Goal: Register for event/course

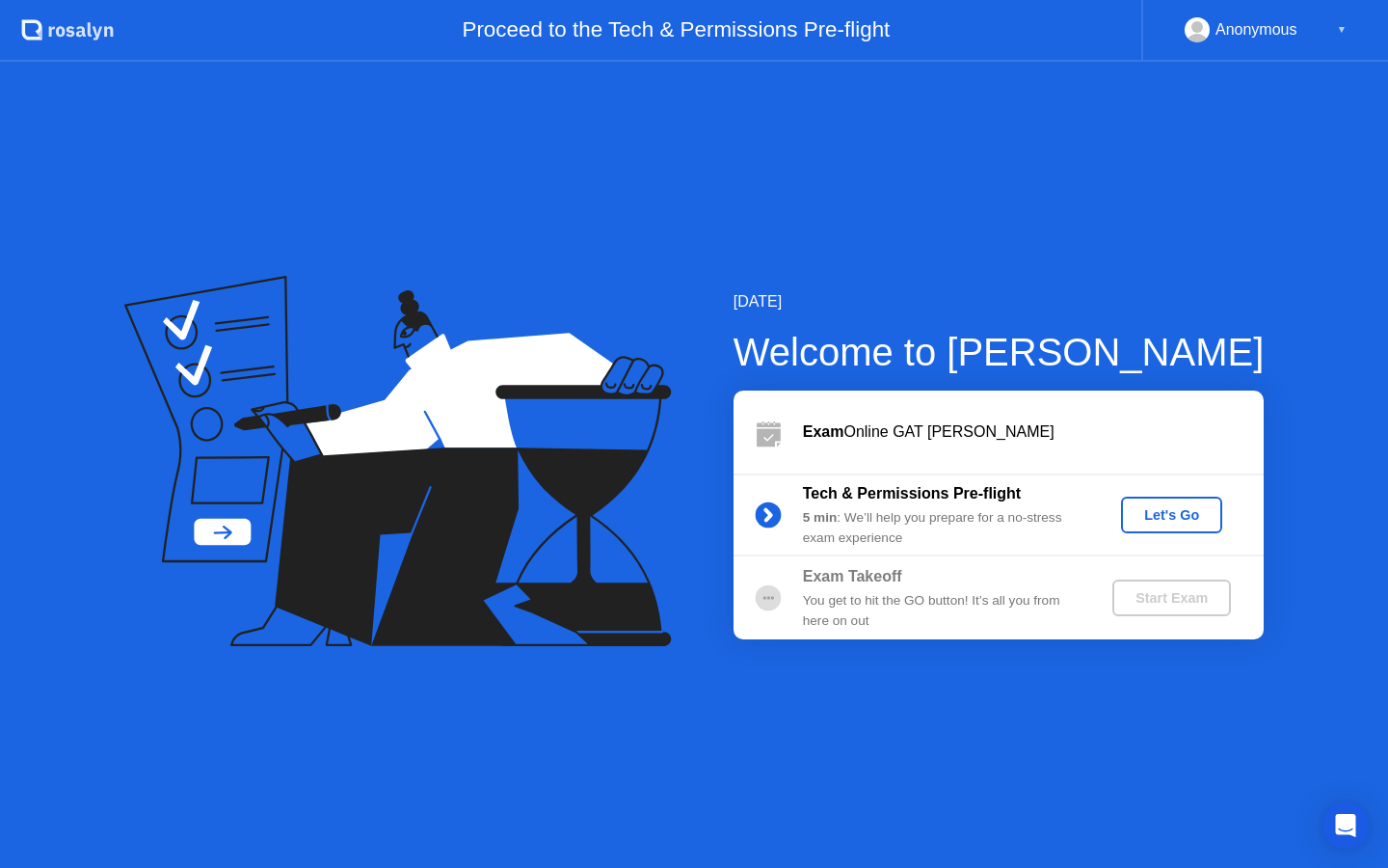
click at [1197, 523] on div "Let's Go" at bounding box center [1171, 515] width 86 height 16
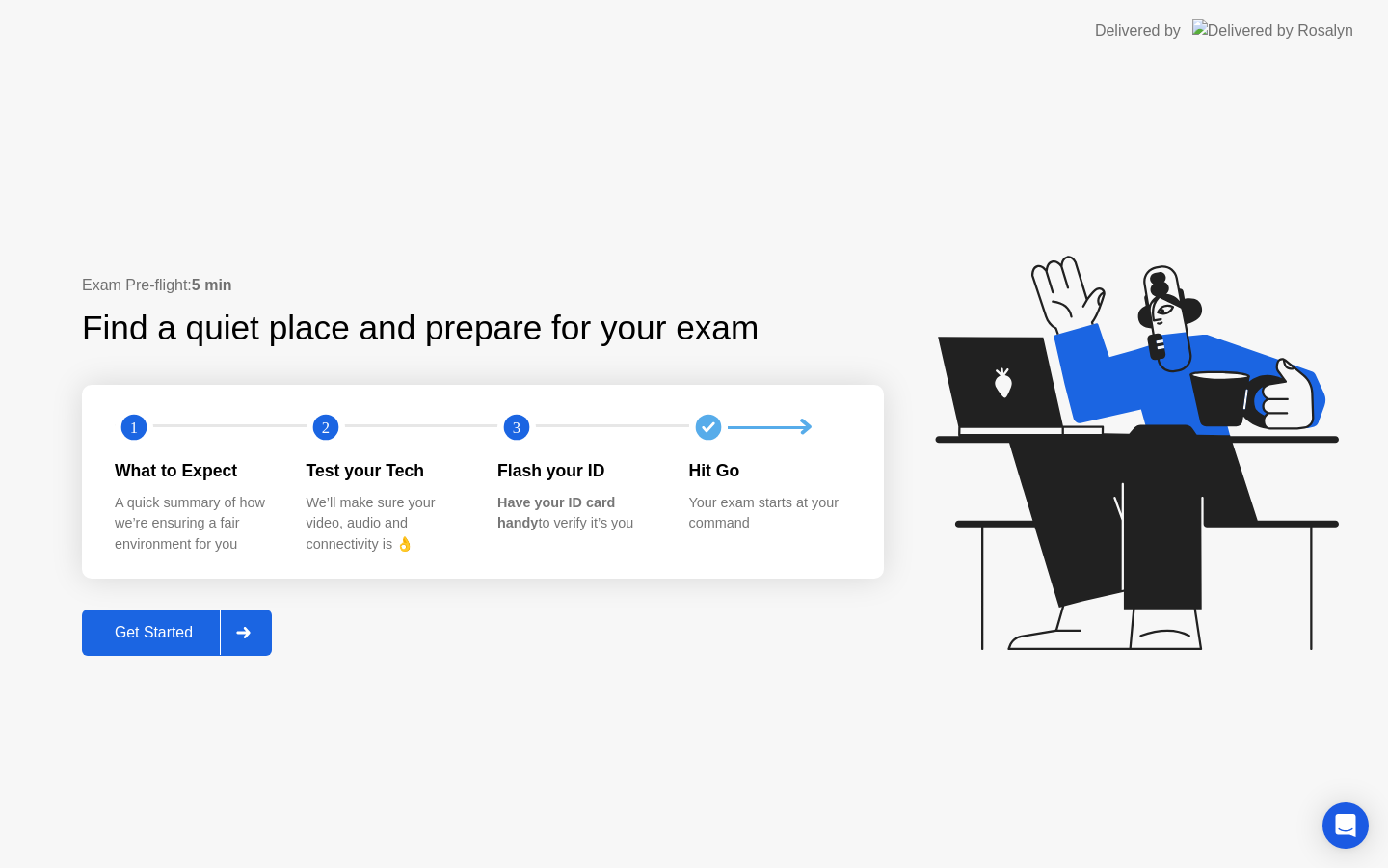
click at [188, 629] on div "Get Started" at bounding box center [154, 633] width 132 height 18
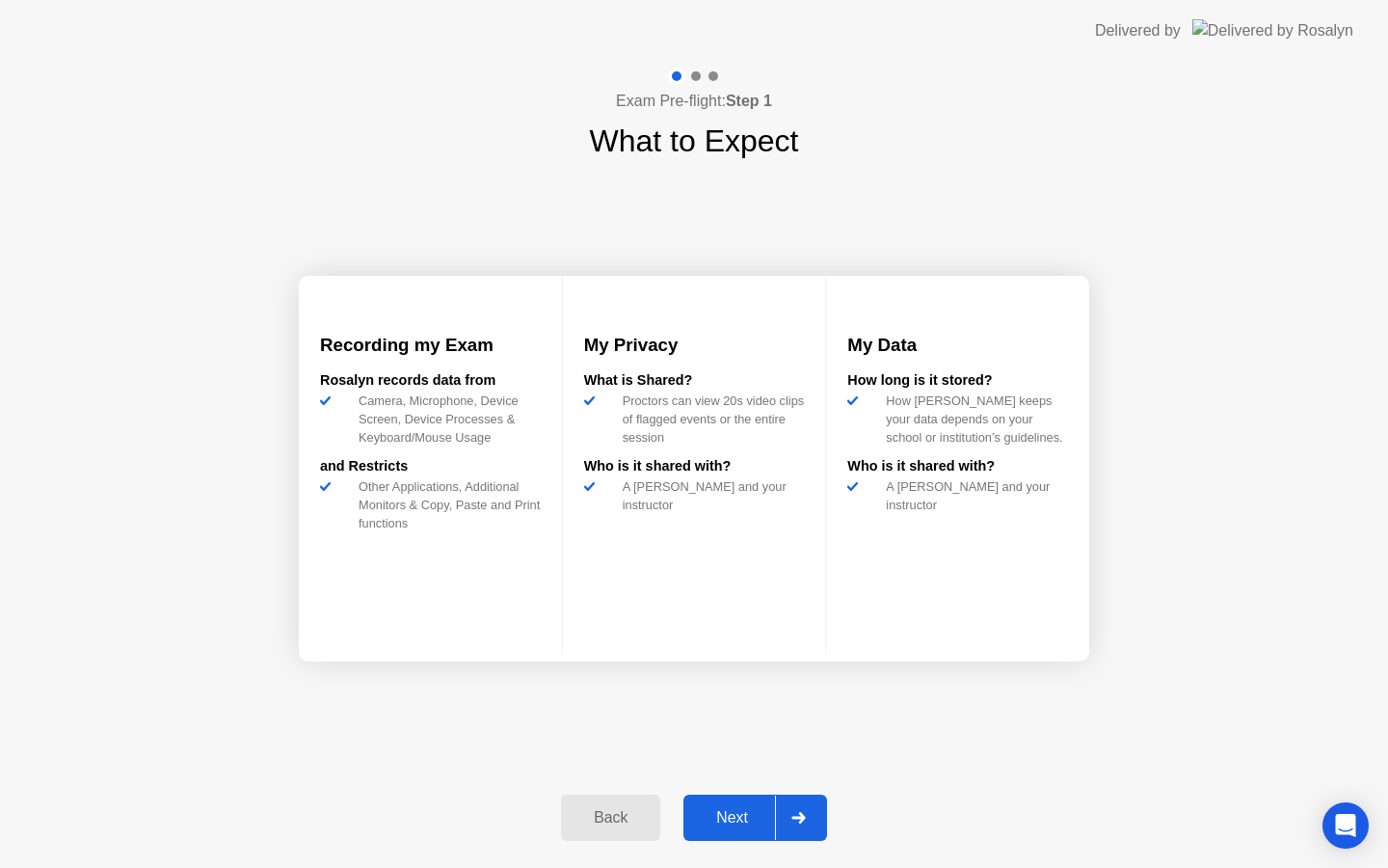
click at [741, 823] on div "Next" at bounding box center [732, 818] width 86 height 18
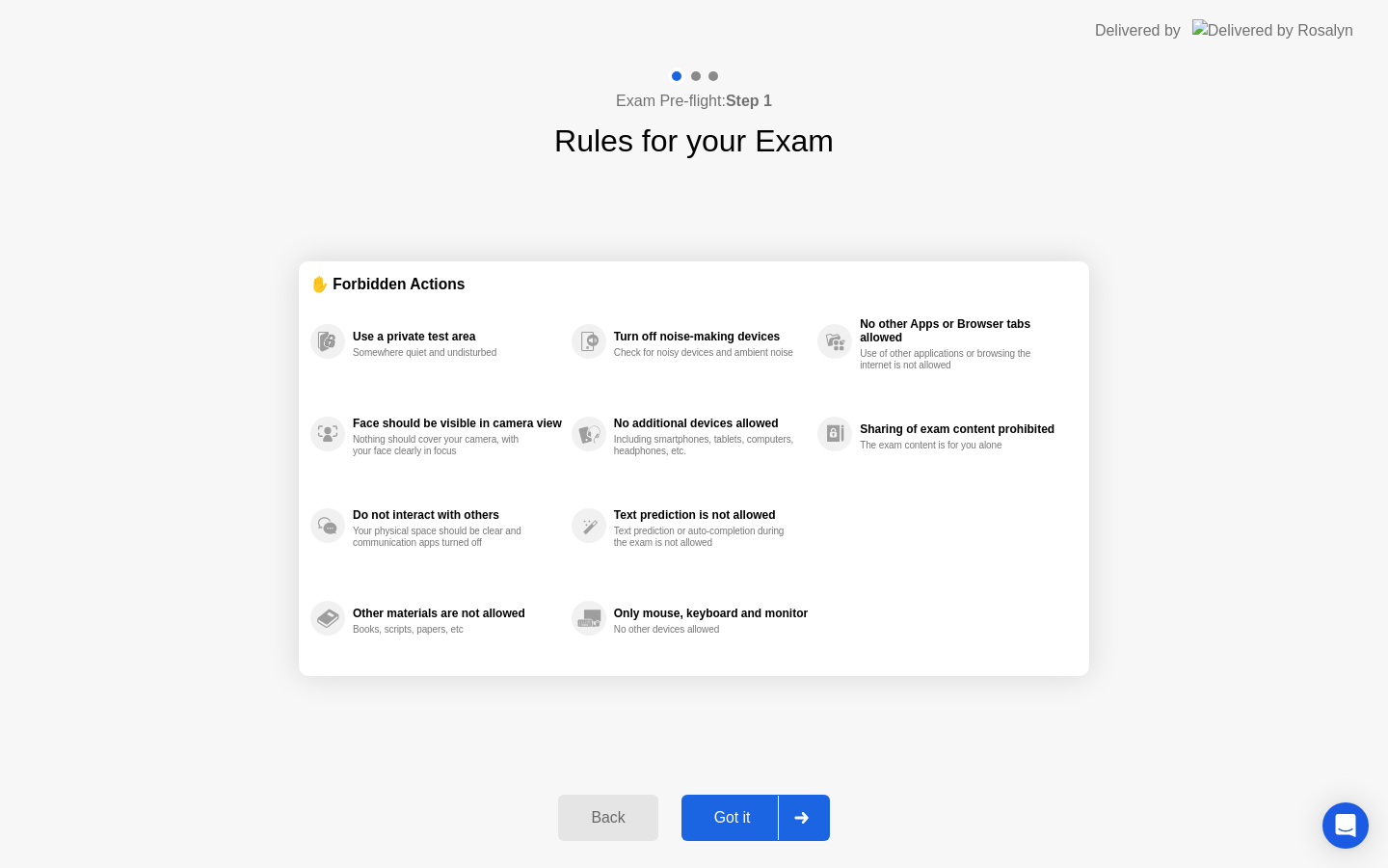
click at [741, 824] on div "Got it" at bounding box center [733, 818] width 91 height 18
select select "**********"
select select "*******"
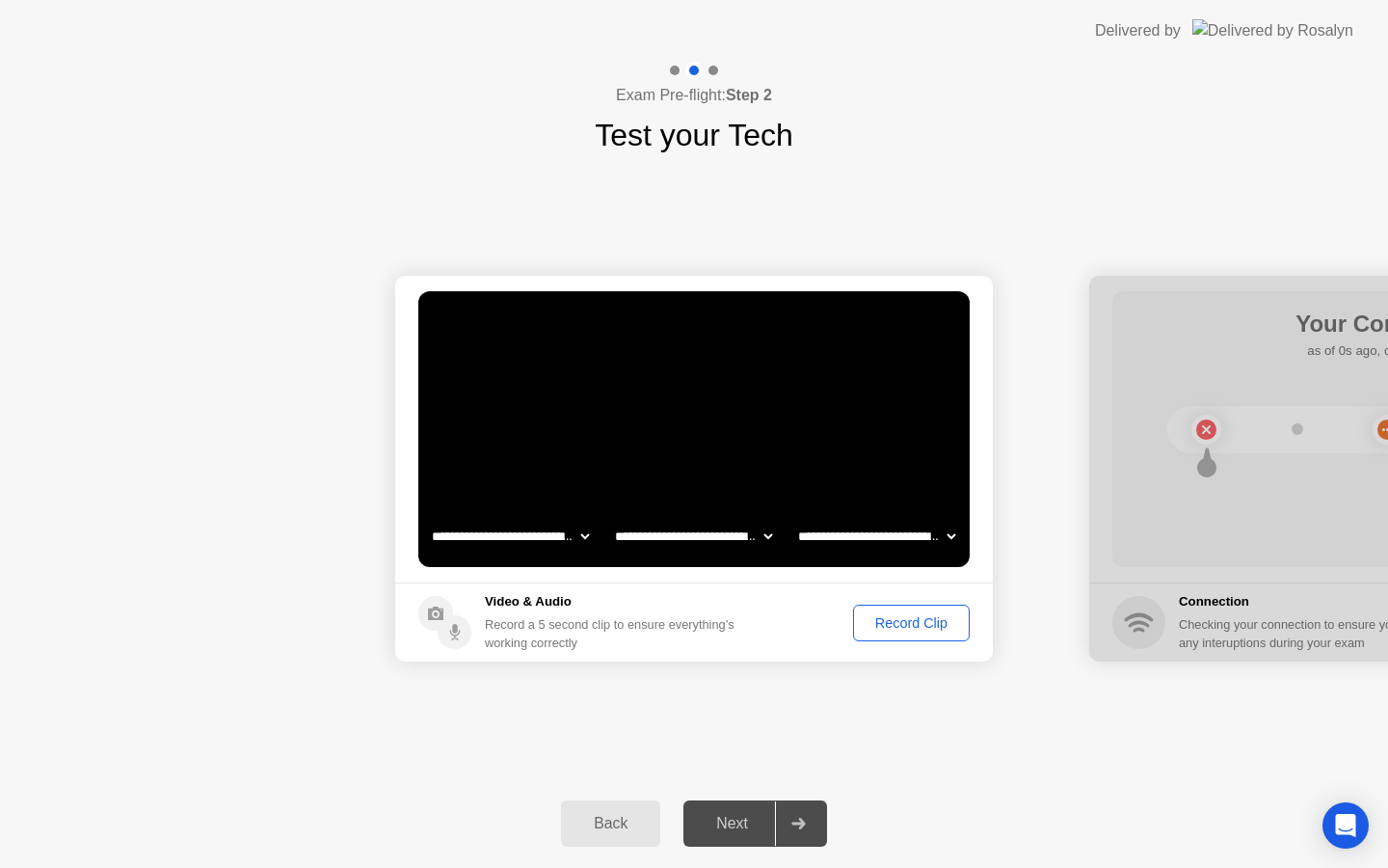
click at [767, 824] on div "Next" at bounding box center [732, 824] width 86 height 18
click at [802, 827] on icon at bounding box center [799, 824] width 14 height 12
click at [797, 816] on div at bounding box center [798, 823] width 46 height 44
click at [907, 619] on div "Record Clip" at bounding box center [911, 623] width 103 height 16
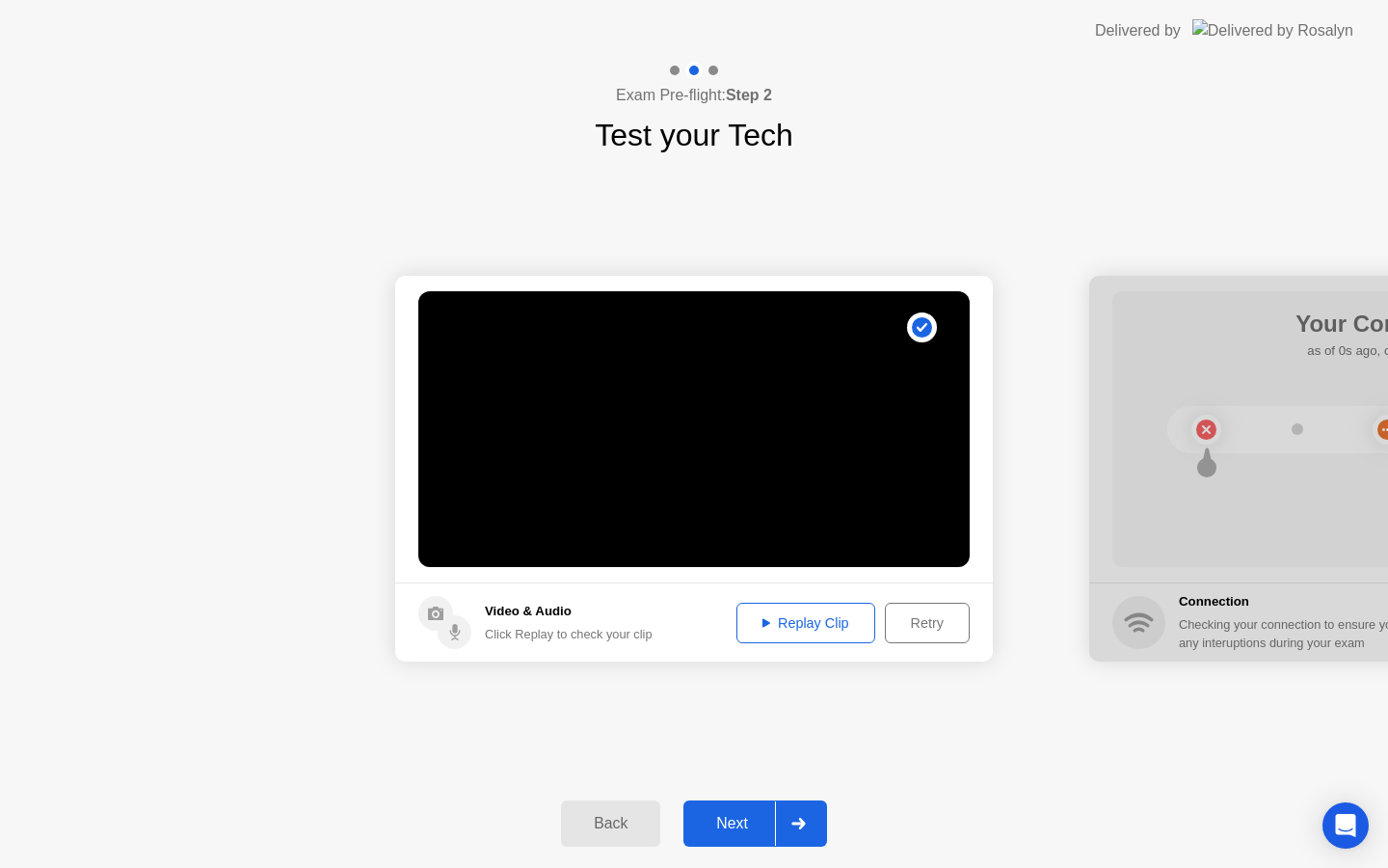
click at [834, 638] on button "Replay Clip" at bounding box center [806, 623] width 138 height 41
click at [827, 616] on div "Replay Clip" at bounding box center [806, 623] width 126 height 16
click at [907, 620] on div "Retry" at bounding box center [927, 623] width 71 height 16
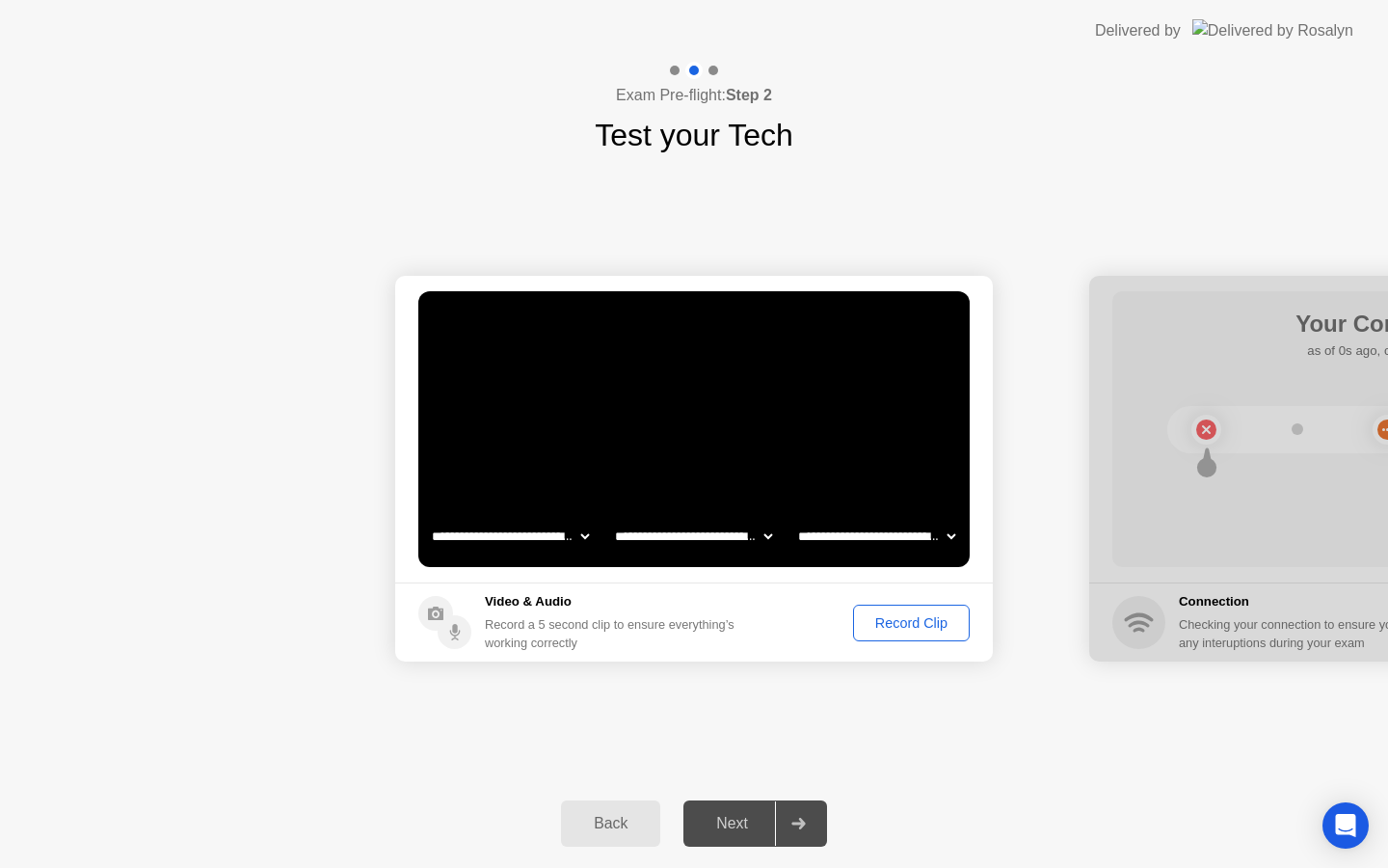
click at [906, 621] on div "Record Clip" at bounding box center [911, 623] width 103 height 16
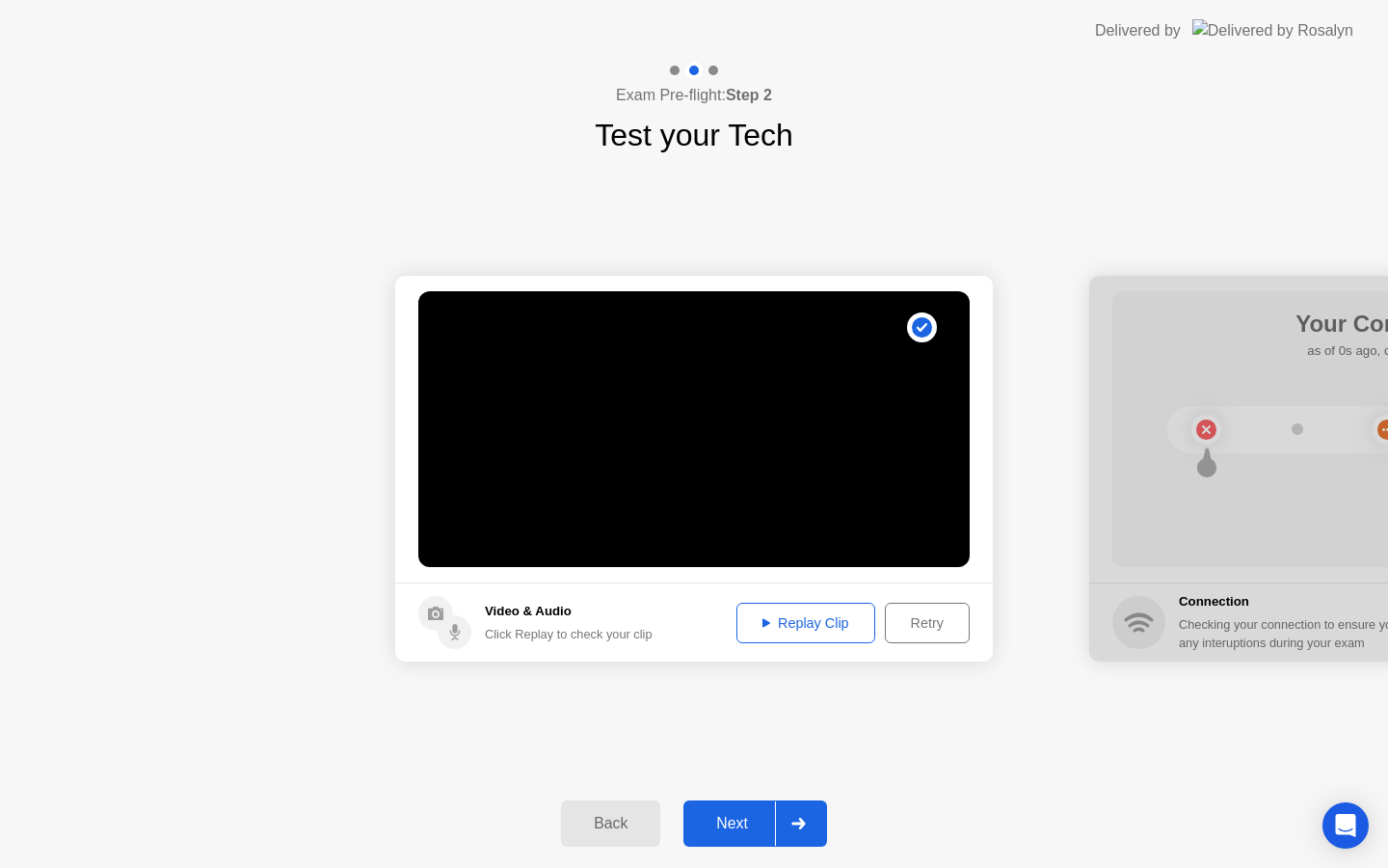
drag, startPoint x: 907, startPoint y: 620, endPoint x: 959, endPoint y: 492, distance: 138.2
click at [959, 492] on video at bounding box center [694, 429] width 552 height 276
click at [789, 824] on div at bounding box center [798, 823] width 46 height 44
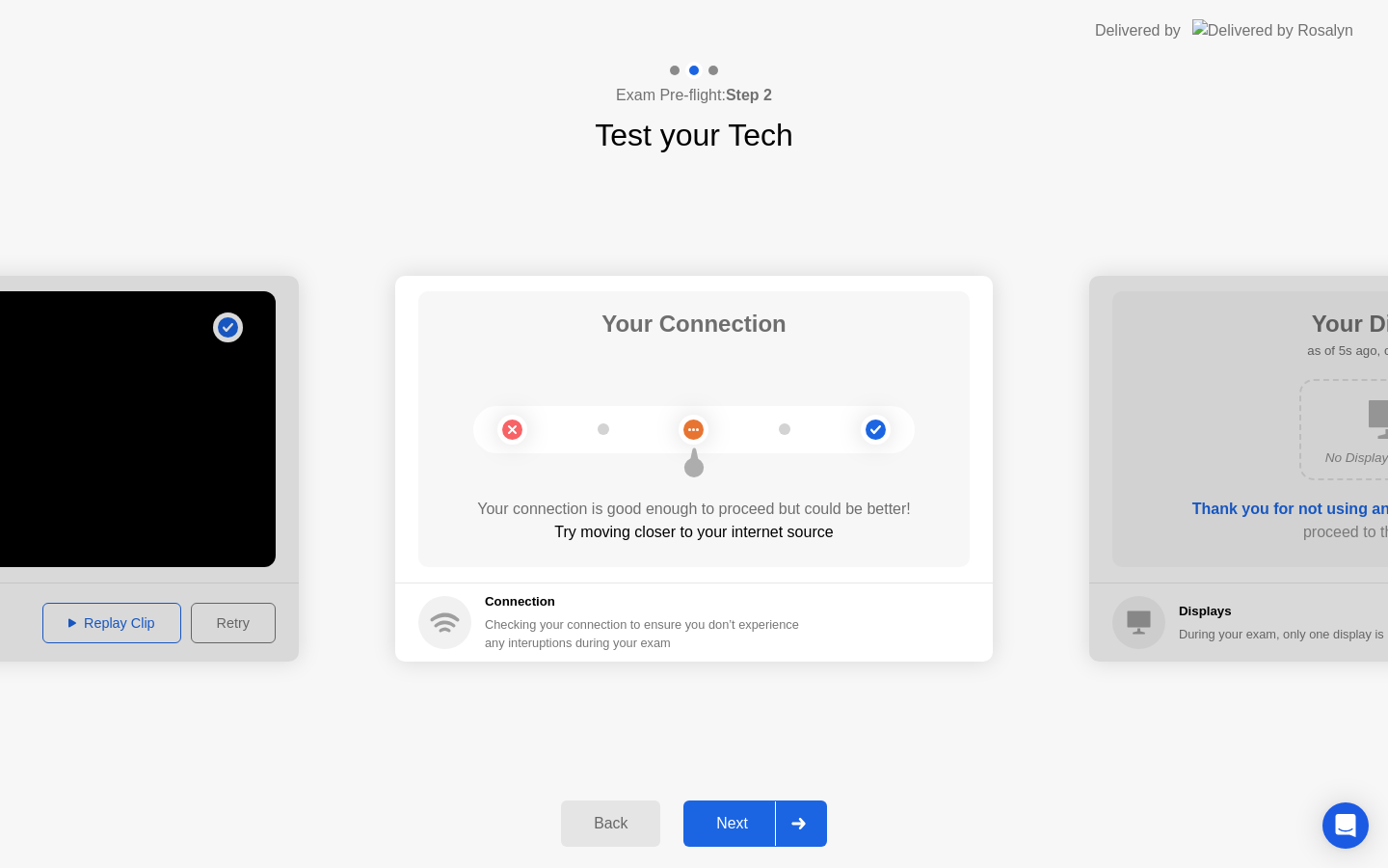
click at [762, 818] on div "Next" at bounding box center [732, 824] width 86 height 18
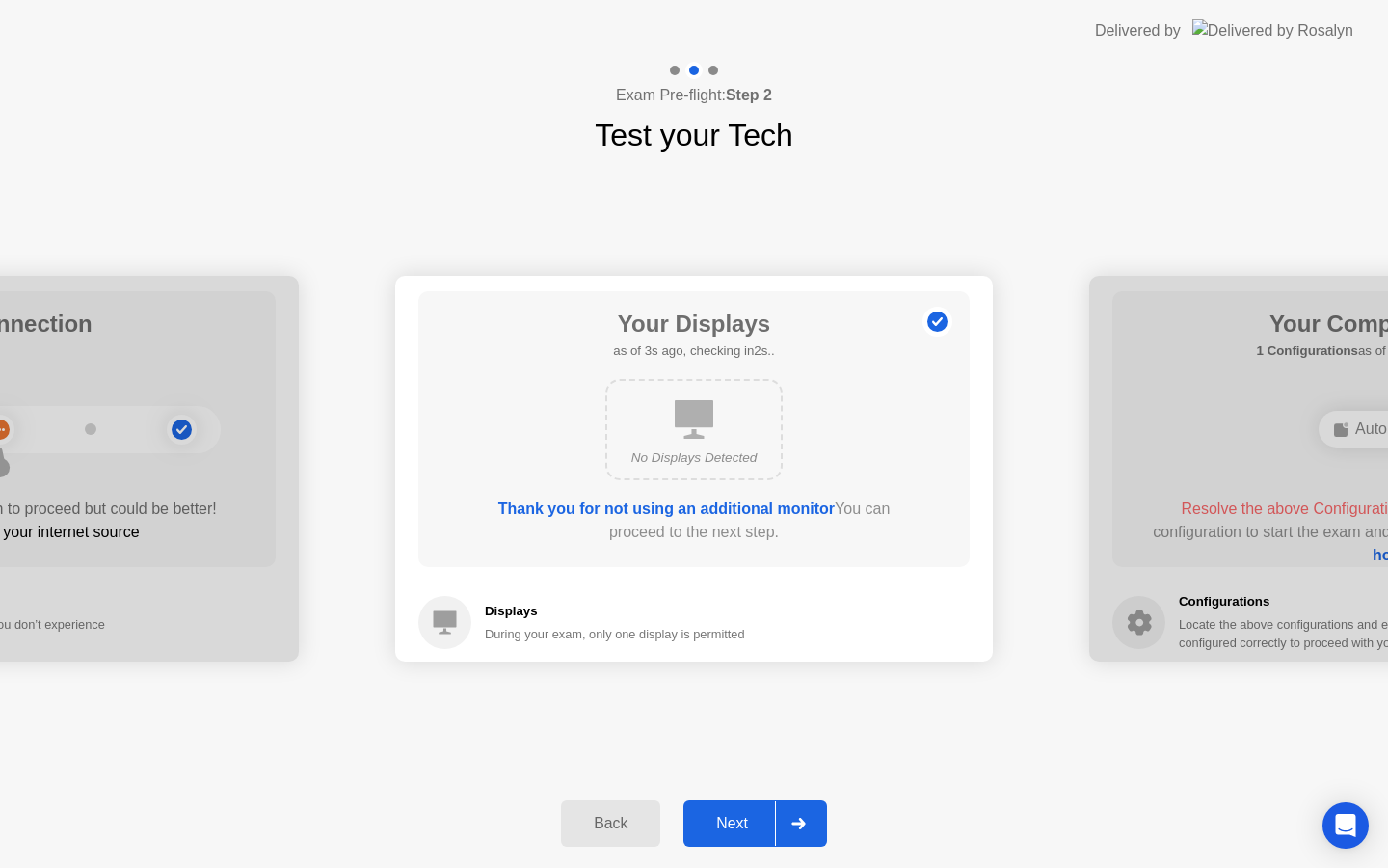
click at [762, 818] on div "Next" at bounding box center [732, 824] width 86 height 18
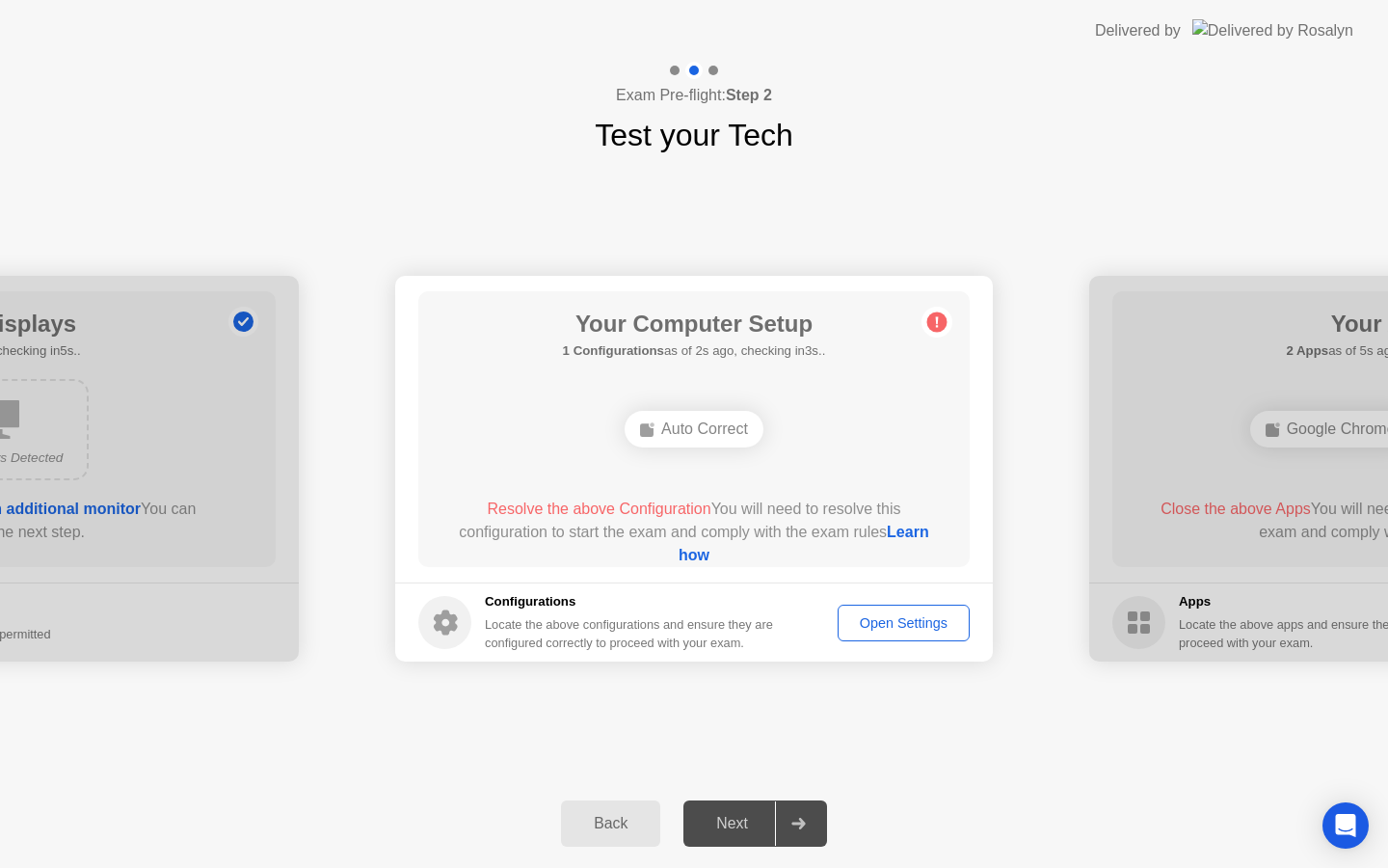
click at [762, 818] on div "Next" at bounding box center [732, 824] width 86 height 18
click at [795, 827] on icon at bounding box center [799, 824] width 15 height 12
click at [805, 782] on div "Back Next" at bounding box center [694, 824] width 1388 height 89
click at [881, 615] on div "Open Settings" at bounding box center [904, 623] width 119 height 16
click at [710, 440] on div "Auto Correct" at bounding box center [694, 428] width 138 height 37
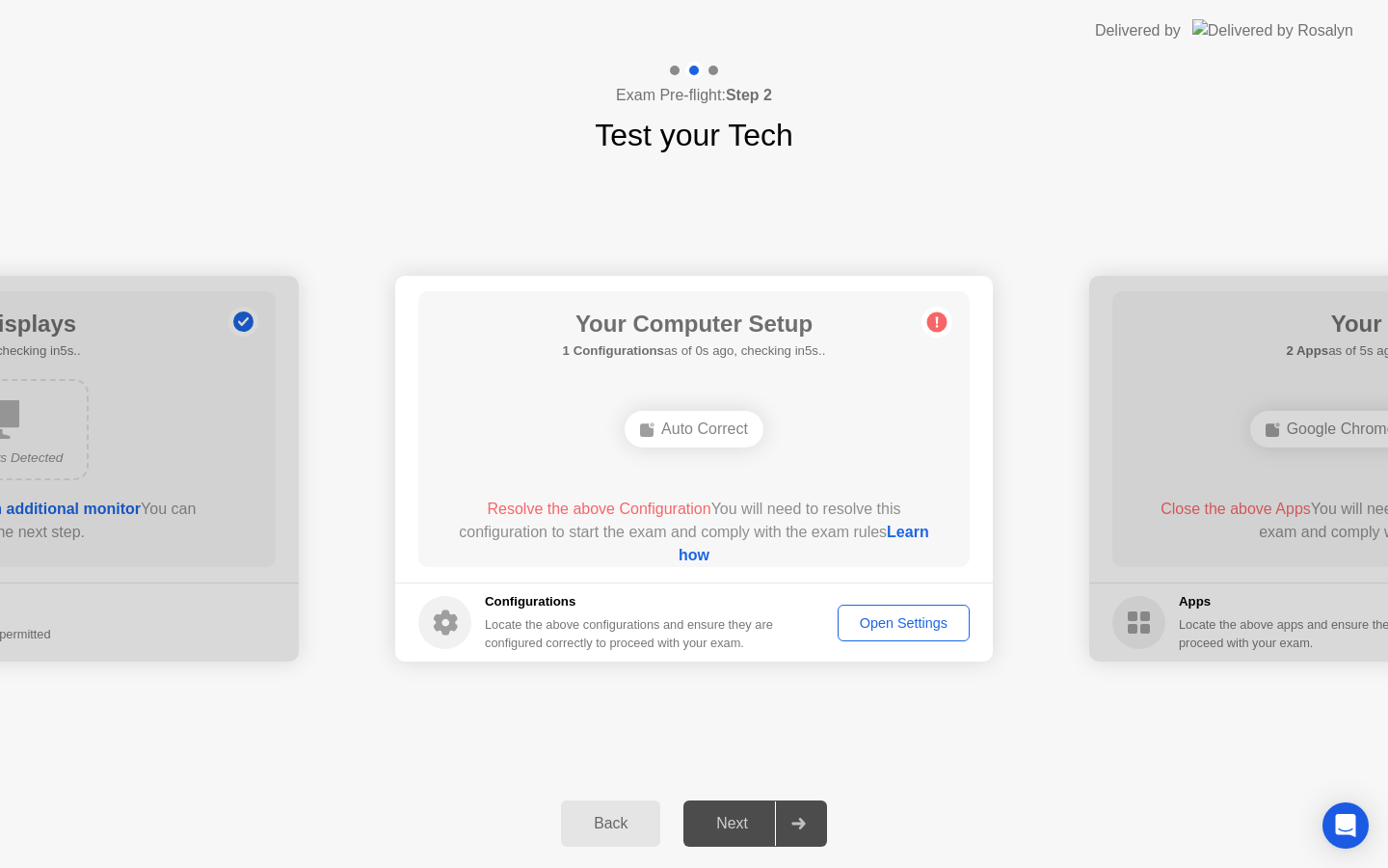
click at [709, 439] on div "Auto Correct" at bounding box center [694, 428] width 138 height 37
click at [633, 509] on span "Resolve the above Configuration" at bounding box center [599, 508] width 223 height 17
click at [939, 327] on circle at bounding box center [937, 322] width 20 height 20
click at [939, 326] on circle at bounding box center [937, 322] width 20 height 20
click at [697, 553] on link "Learn how" at bounding box center [805, 544] width 251 height 40
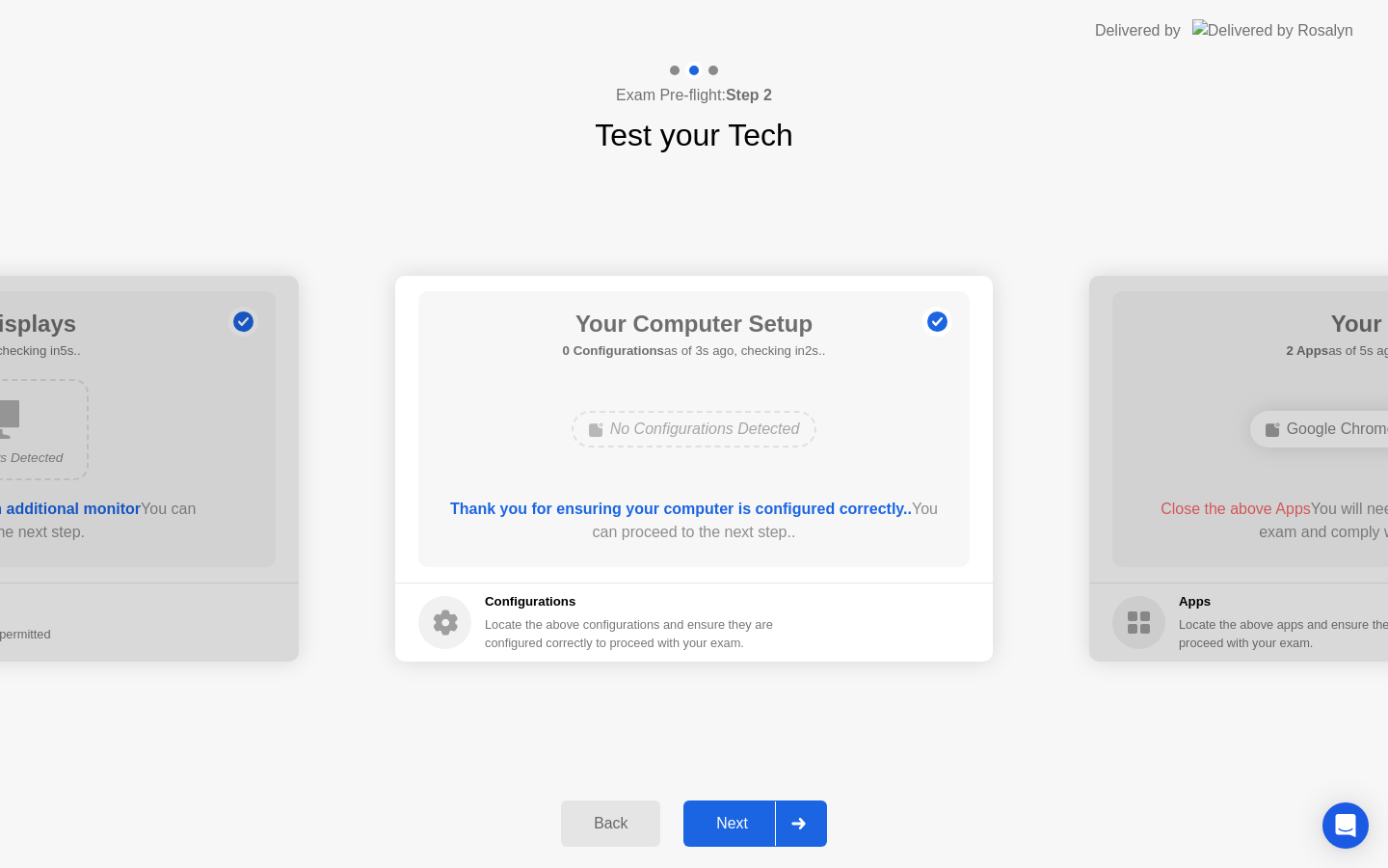
click at [755, 835] on button "Next" at bounding box center [754, 823] width 143 height 46
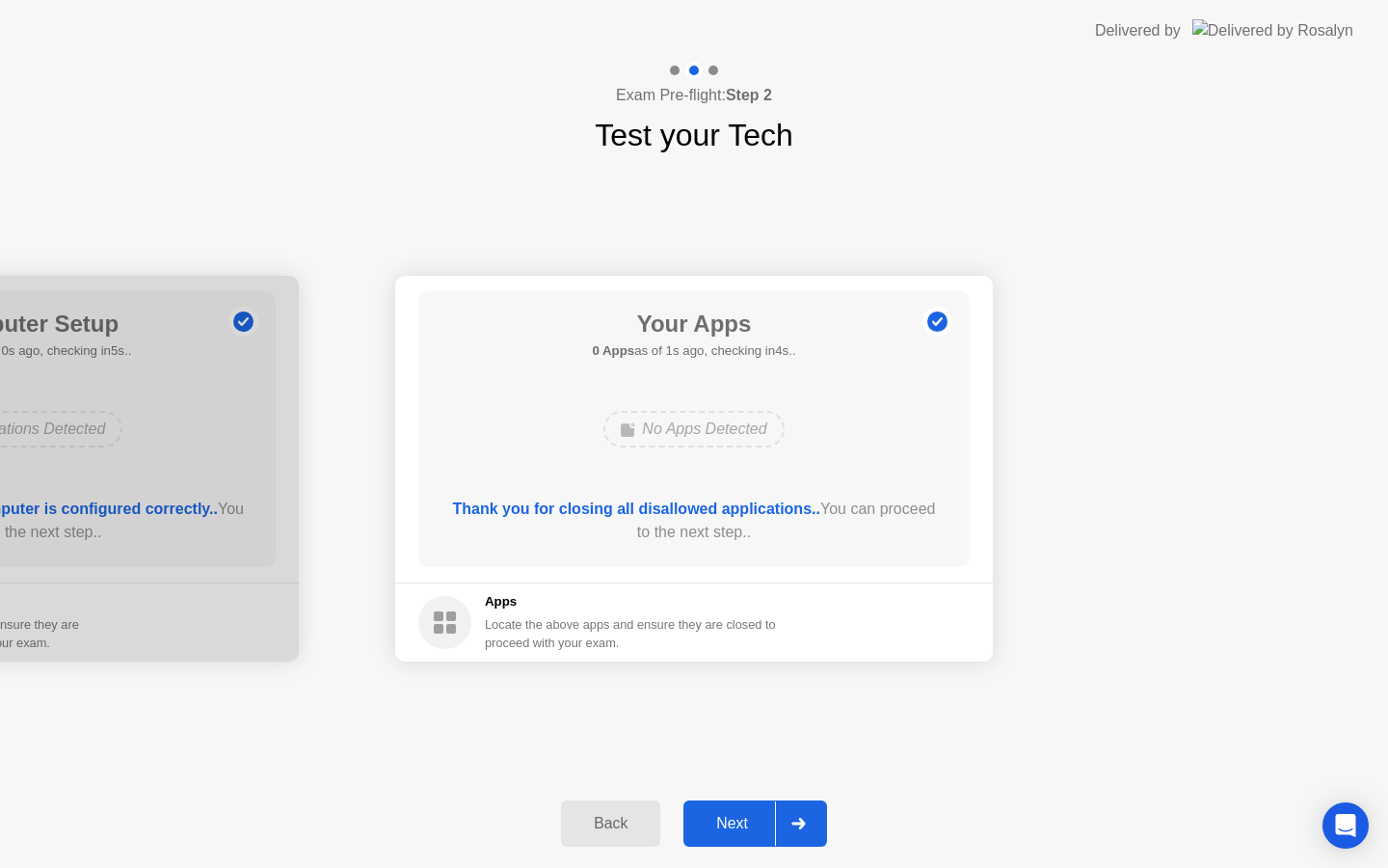
click at [760, 818] on div "Next" at bounding box center [732, 824] width 86 height 18
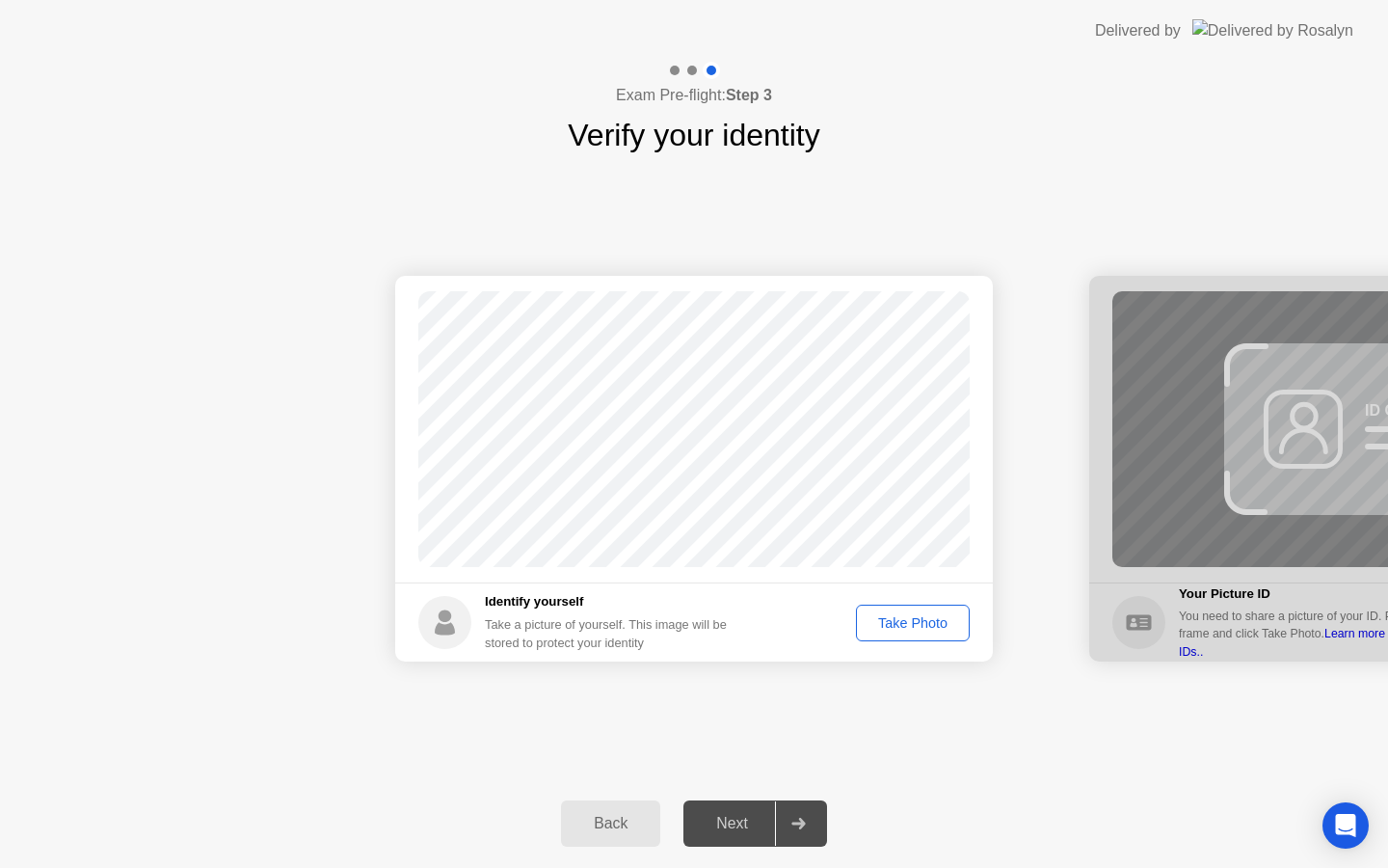
click at [918, 621] on div "Take Photo" at bounding box center [912, 623] width 100 height 16
click at [918, 621] on div "Retake" at bounding box center [925, 623] width 75 height 16
click at [918, 621] on div "Take Photo" at bounding box center [912, 623] width 100 height 16
click at [918, 621] on div "Retake" at bounding box center [925, 623] width 75 height 16
click at [920, 622] on div "Take Photo" at bounding box center [912, 623] width 100 height 16
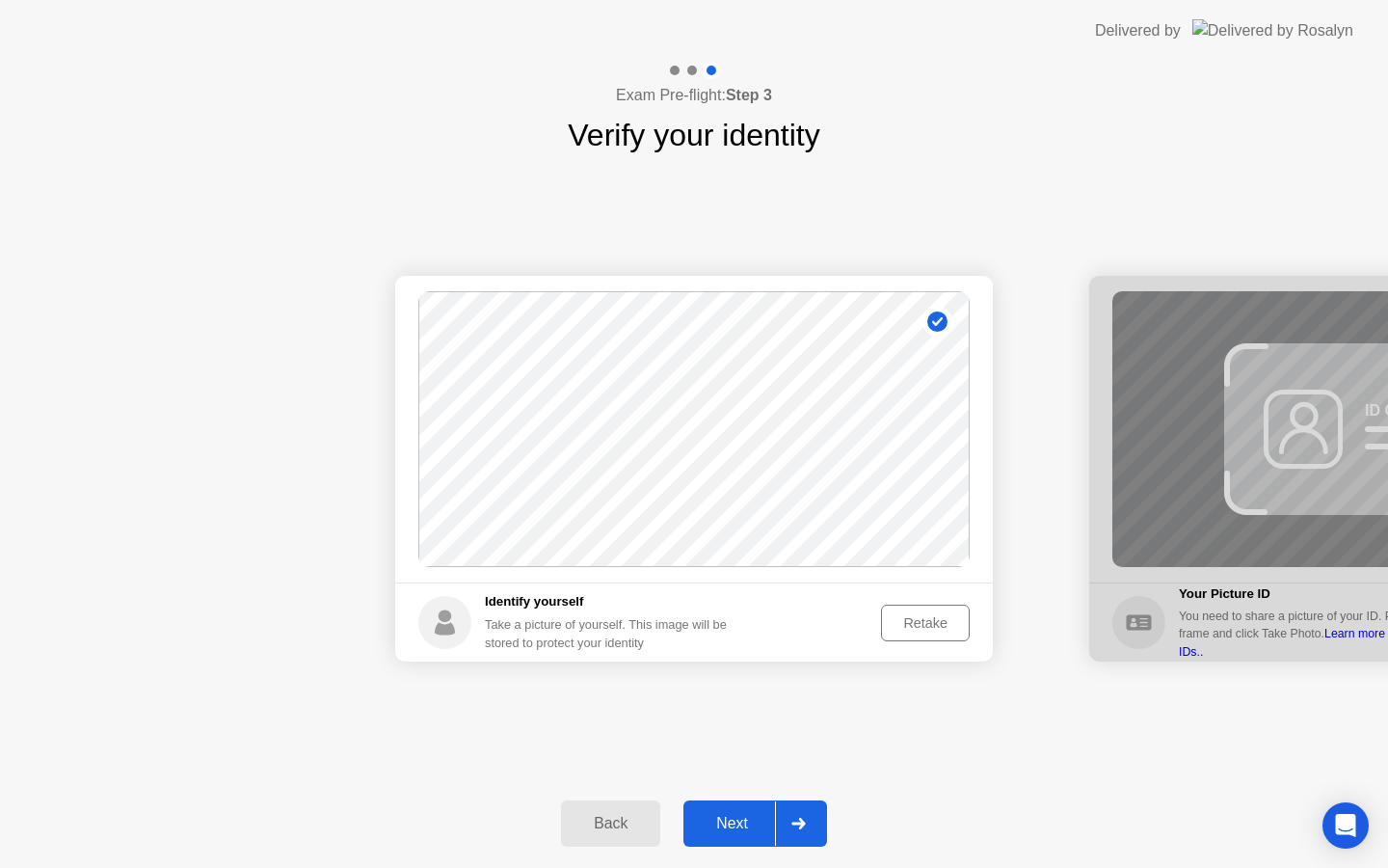
click at [1240, 490] on div at bounding box center [1388, 469] width 598 height 386
click at [773, 815] on div "Next" at bounding box center [732, 824] width 86 height 18
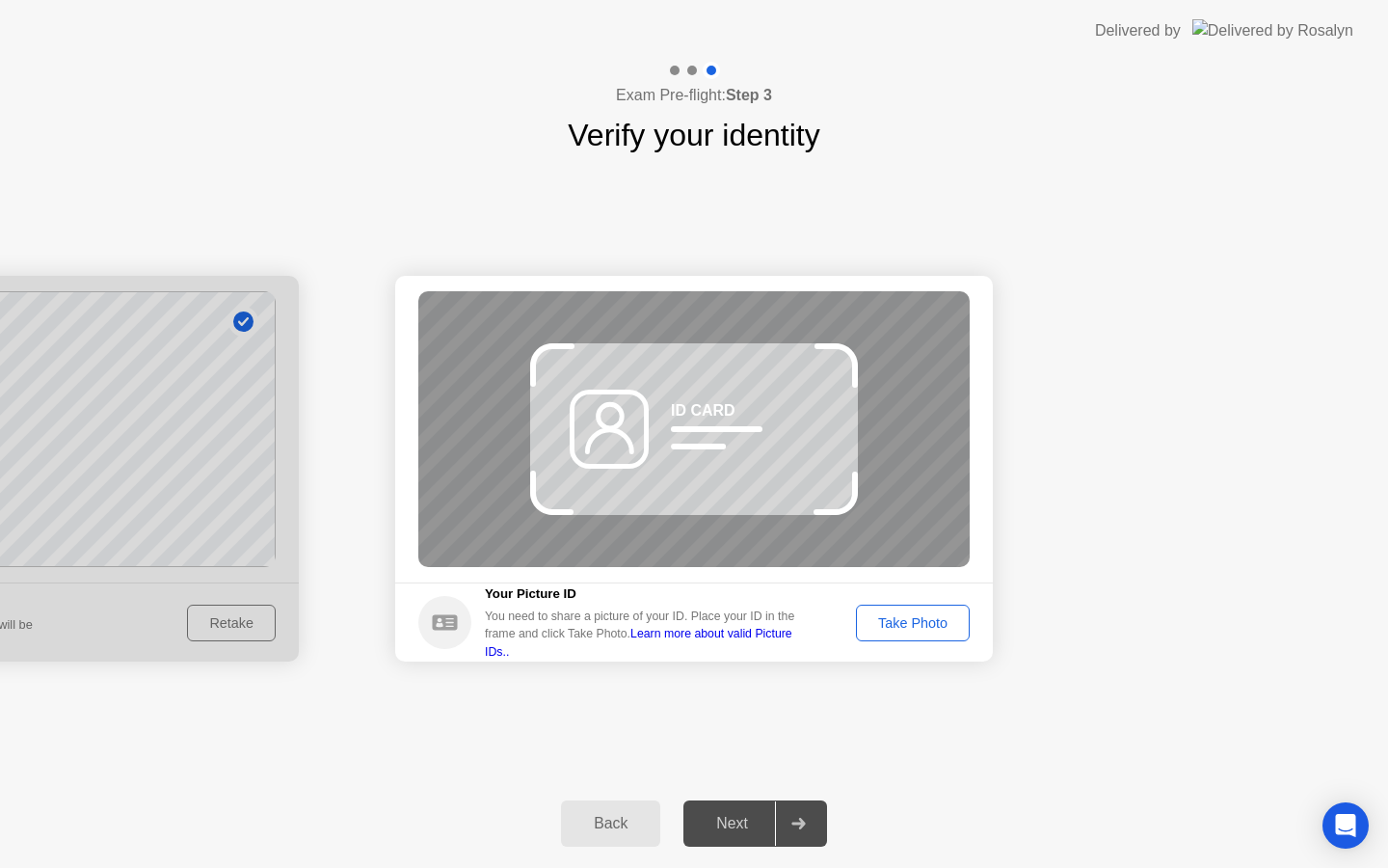
click at [799, 419] on div "ID CARD" at bounding box center [694, 429] width 552 height 276
click at [923, 619] on div "Take Photo" at bounding box center [912, 623] width 100 height 16
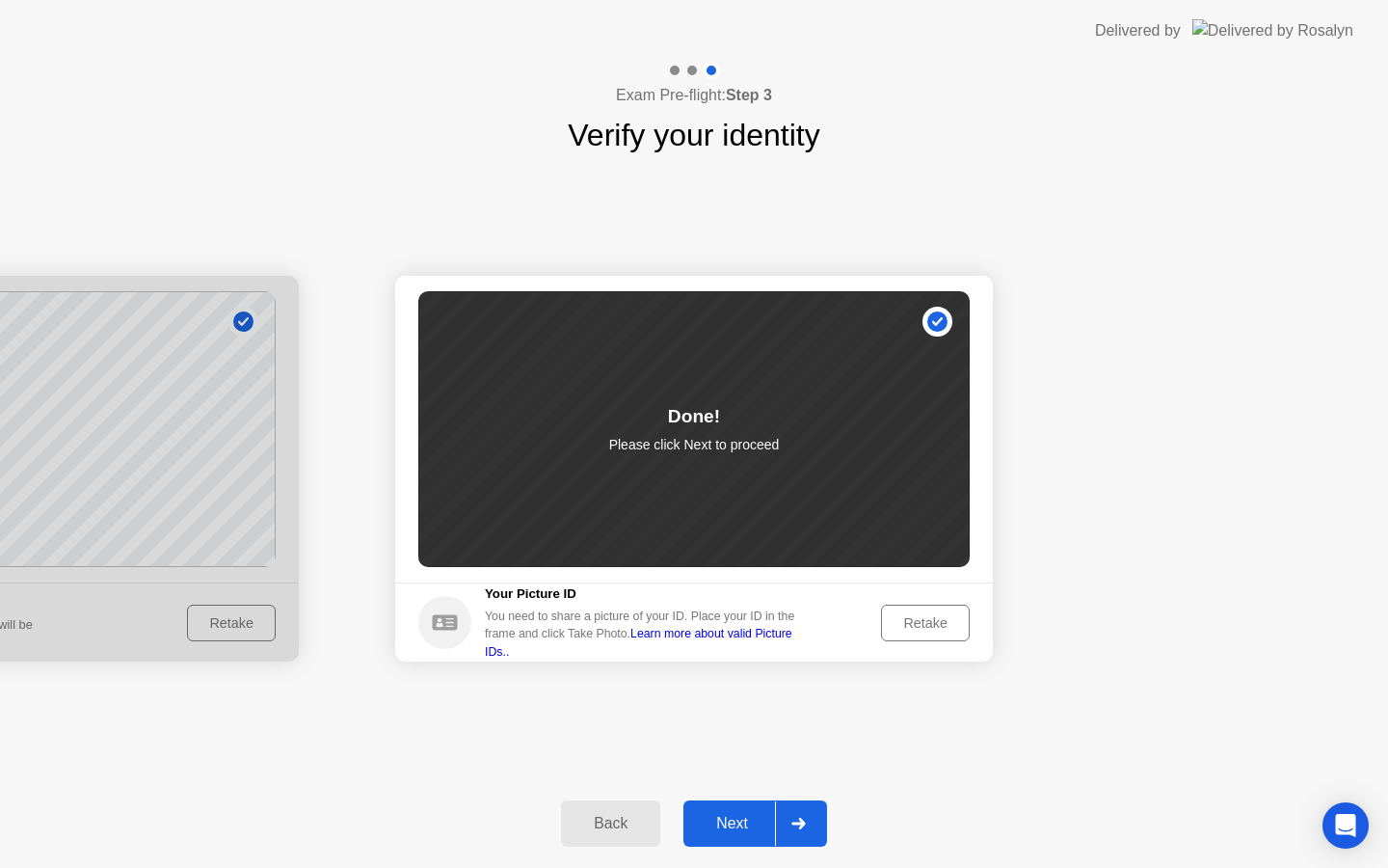
click at [750, 815] on div "Next" at bounding box center [732, 824] width 86 height 18
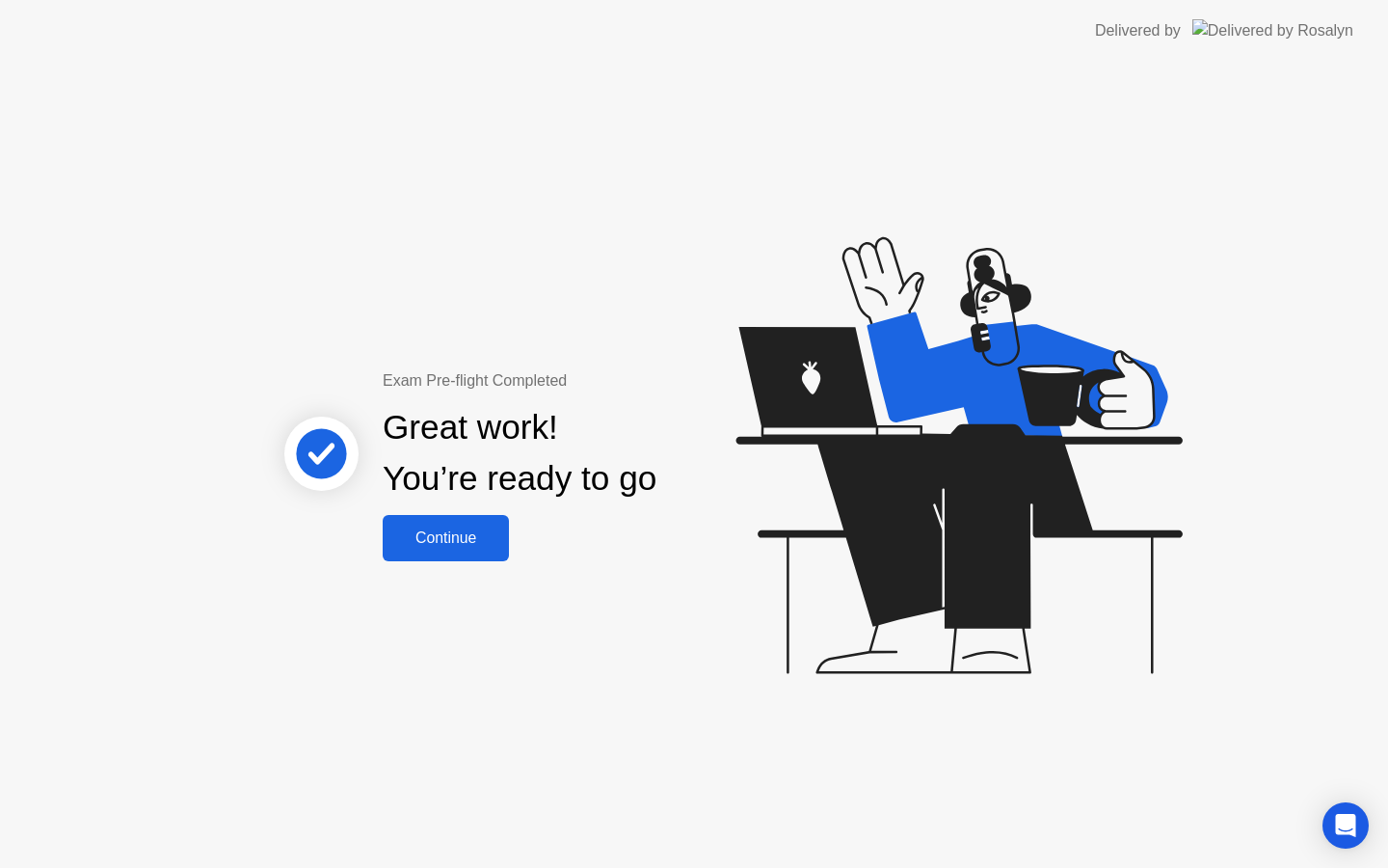
click at [449, 516] on button "Continue" at bounding box center [446, 538] width 127 height 46
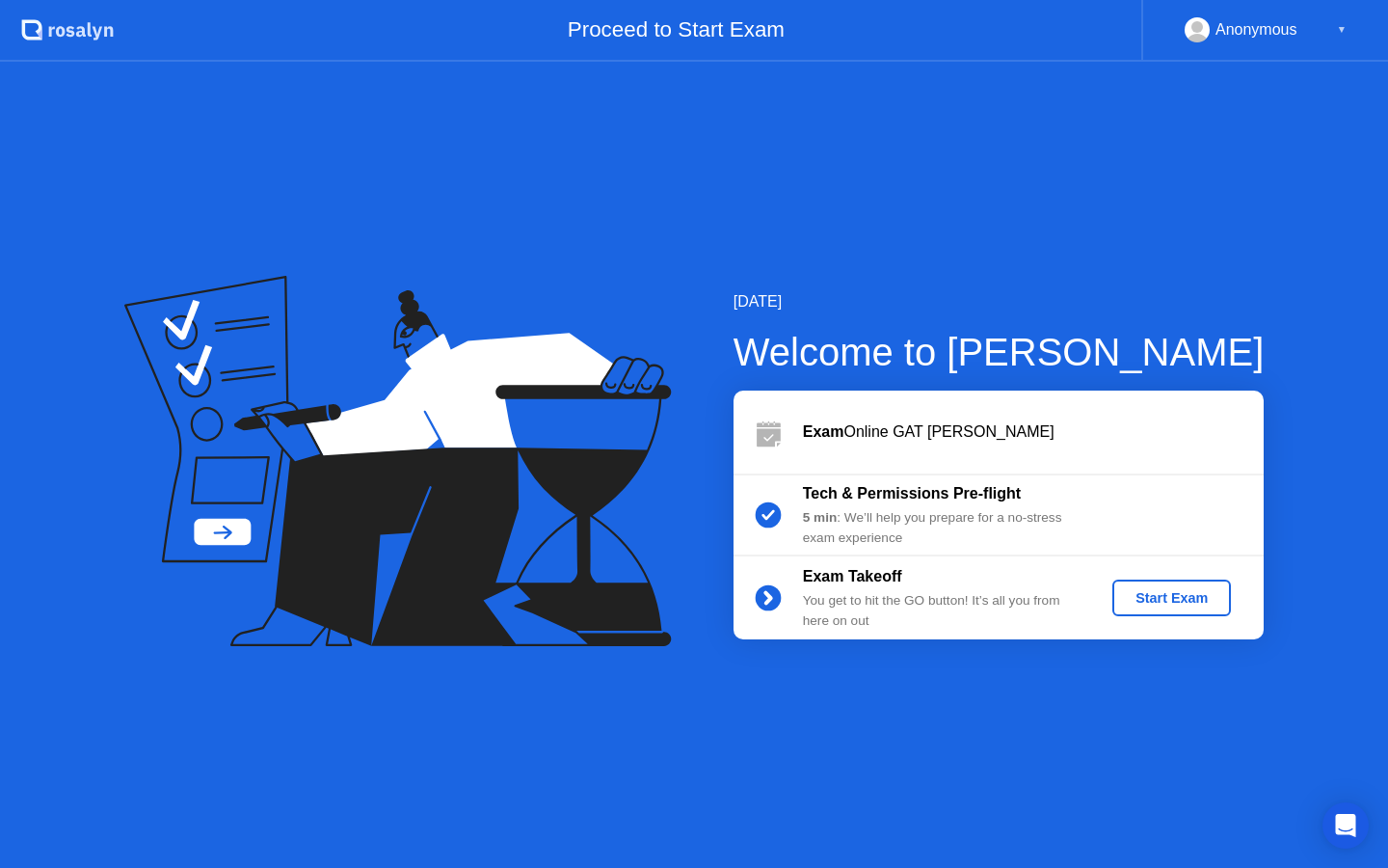
click at [1157, 605] on div "Start Exam" at bounding box center [1171, 598] width 103 height 16
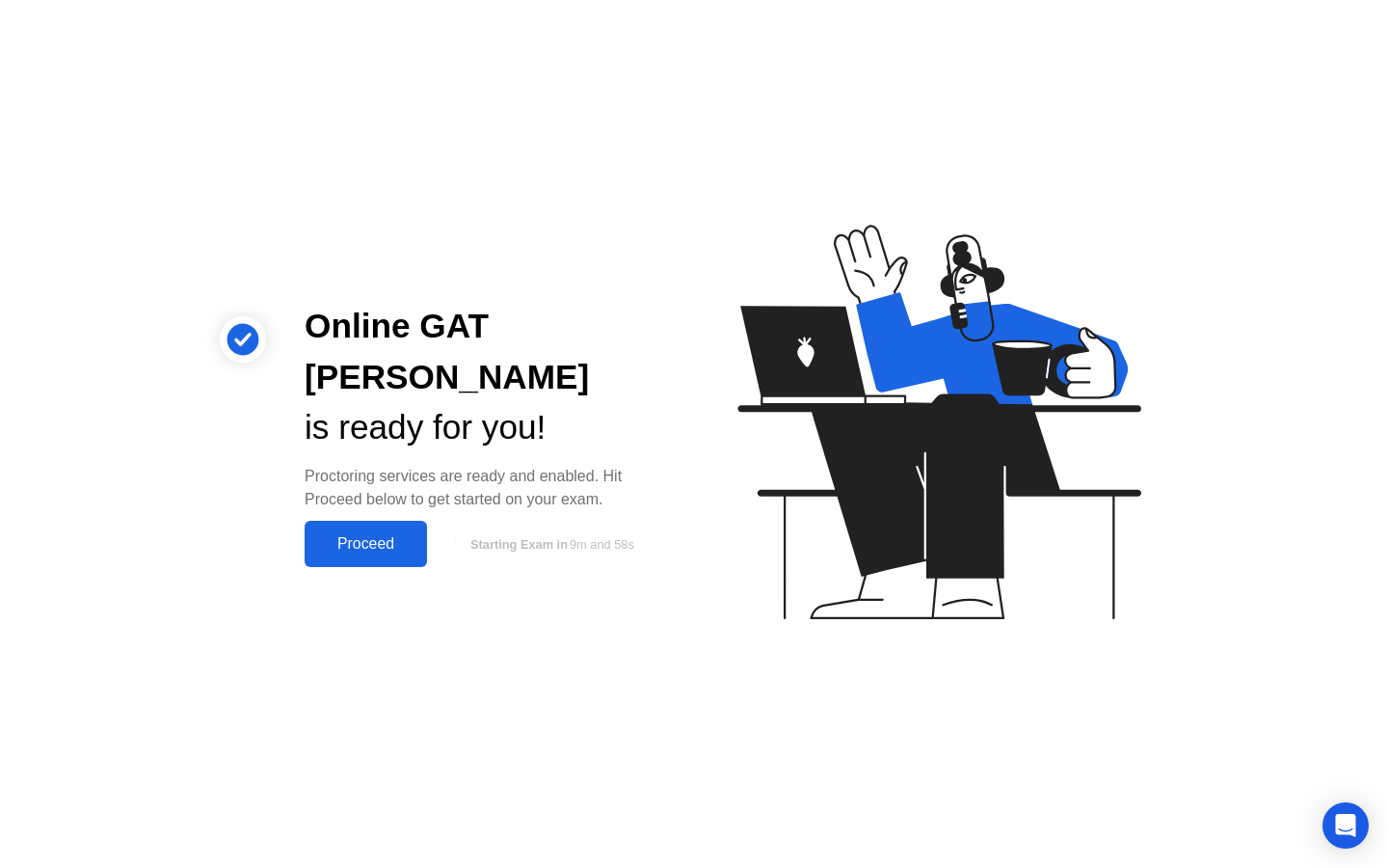
click at [387, 535] on div "Proceed" at bounding box center [366, 544] width 111 height 18
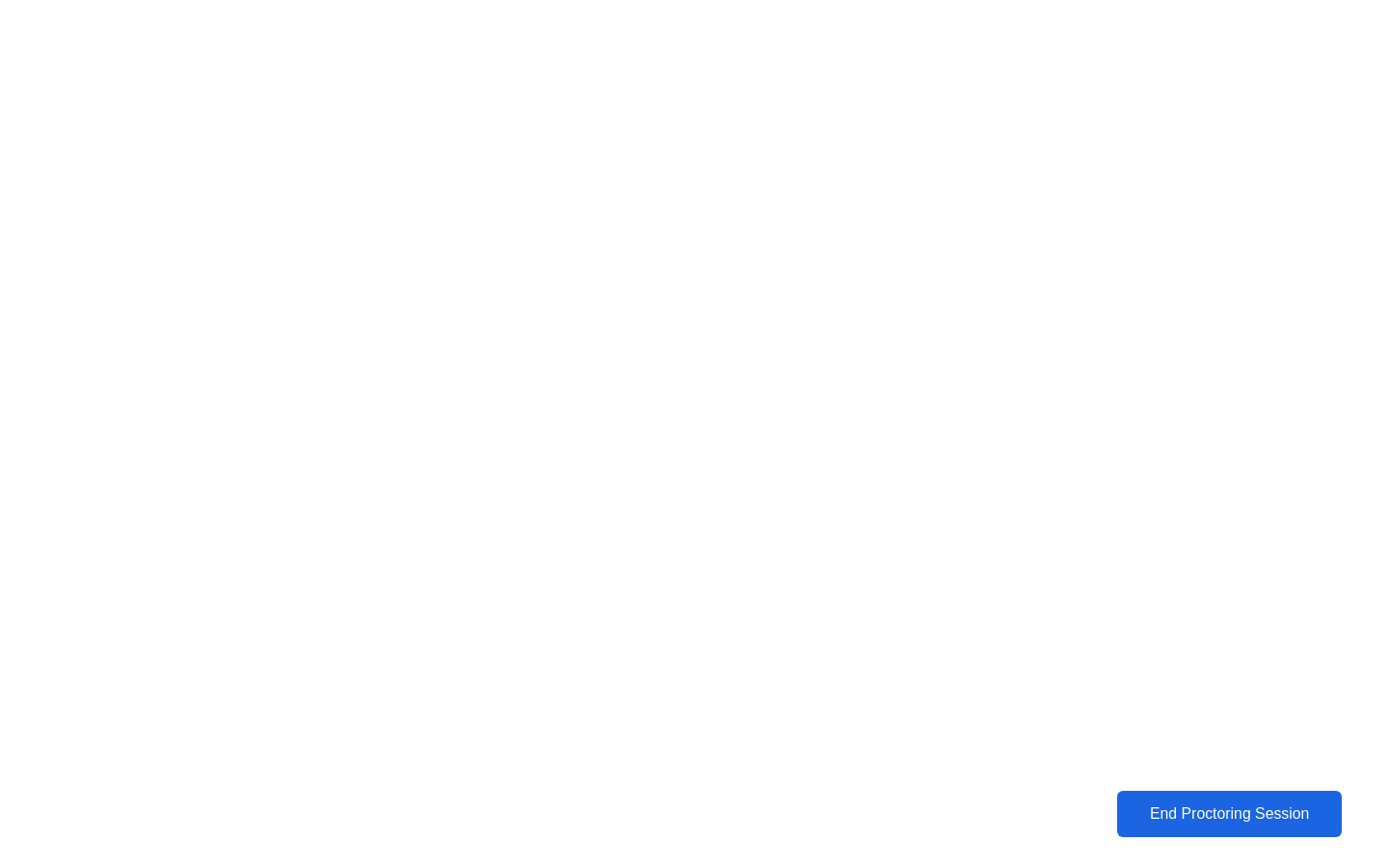
click at [1171, 813] on div "End Proctoring Session" at bounding box center [1230, 814] width 214 height 18
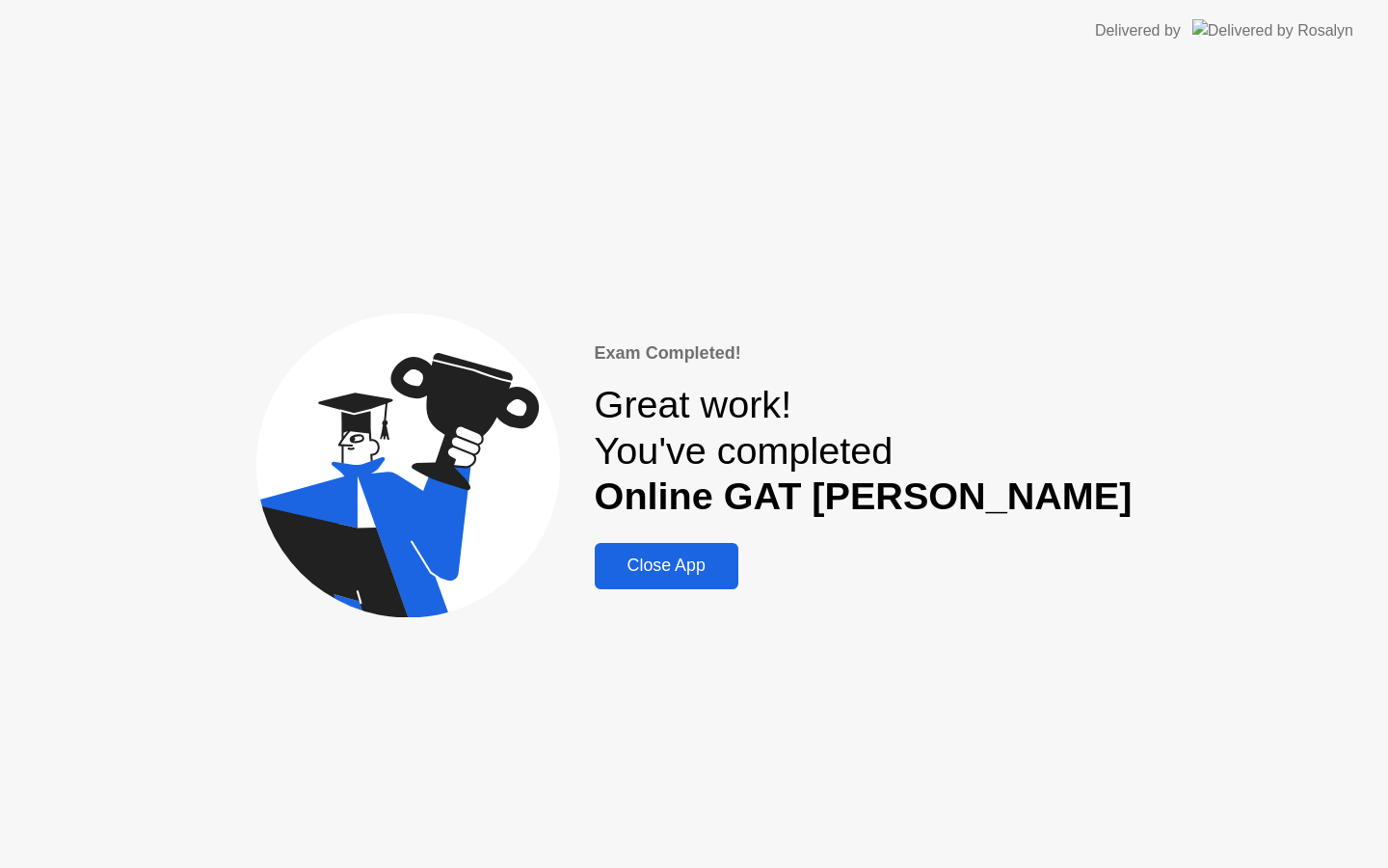
click at [733, 564] on div "Close App" at bounding box center [667, 565] width 132 height 20
